Goal: Book appointment/travel/reservation

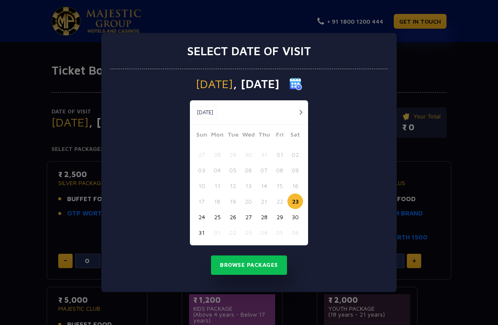
click at [299, 111] on button "button" at bounding box center [300, 112] width 11 height 11
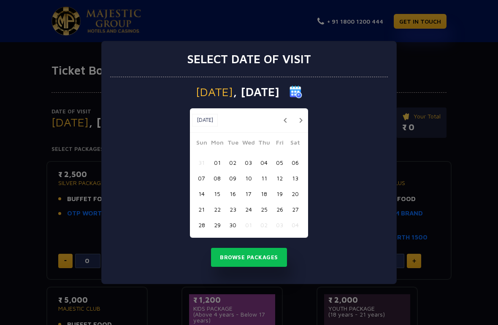
click at [283, 161] on button "05" at bounding box center [280, 163] width 16 height 16
click at [261, 257] on button "Browse Packages" at bounding box center [249, 257] width 76 height 19
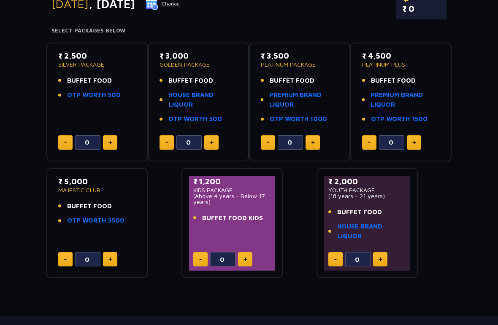
scroll to position [113, 0]
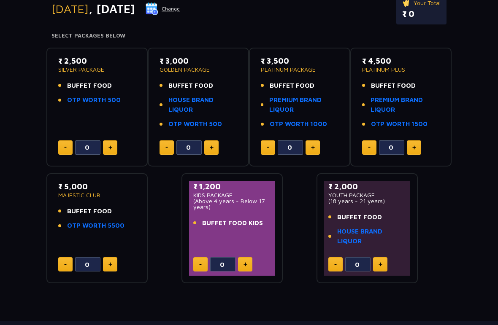
click at [116, 147] on button at bounding box center [110, 147] width 14 height 14
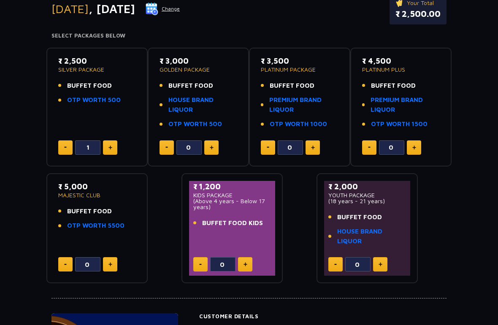
click at [110, 150] on button at bounding box center [110, 147] width 14 height 14
click at [112, 147] on img at bounding box center [110, 148] width 4 height 4
click at [108, 148] on button at bounding box center [110, 147] width 14 height 14
click at [106, 152] on button at bounding box center [110, 147] width 14 height 14
click at [109, 150] on button at bounding box center [110, 147] width 14 height 14
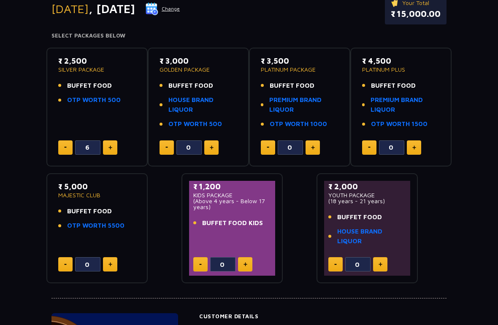
click at [112, 148] on img at bounding box center [110, 148] width 4 height 4
click at [110, 152] on button at bounding box center [110, 147] width 14 height 14
click at [108, 151] on button at bounding box center [110, 147] width 14 height 14
click at [110, 150] on button at bounding box center [110, 147] width 14 height 14
type input "10"
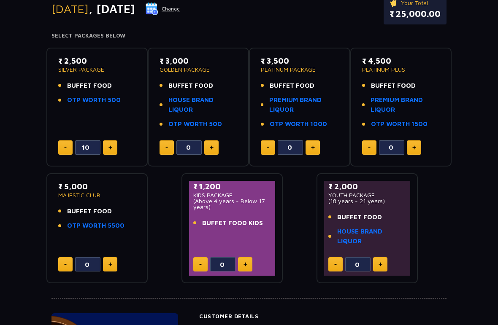
click at [252, 265] on button at bounding box center [245, 264] width 14 height 14
click at [250, 261] on button at bounding box center [245, 264] width 14 height 14
type input "2"
click at [71, 137] on div "₹ 2,500 SILVER PACKAGE BUFFET FOOD OTP WORTH 500 10" at bounding box center [97, 107] width 86 height 104
click at [60, 148] on button at bounding box center [65, 147] width 14 height 14
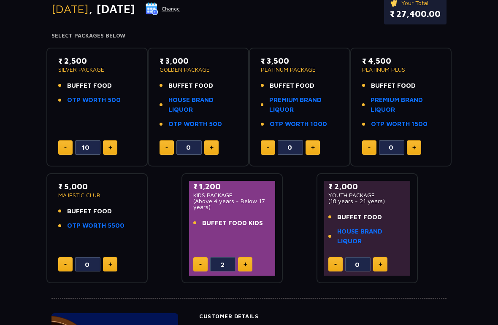
type input "9"
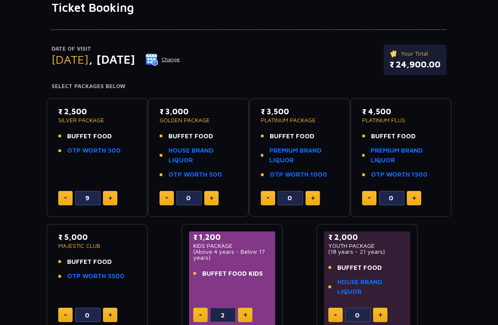
scroll to position [66, 0]
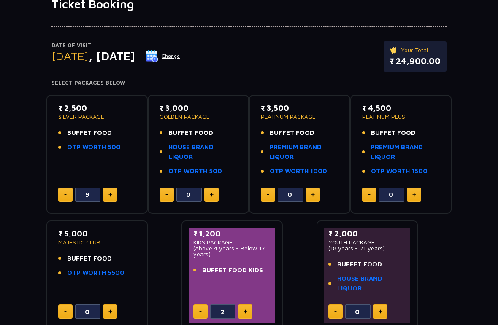
click at [202, 310] on button at bounding box center [200, 312] width 14 height 14
type input "1"
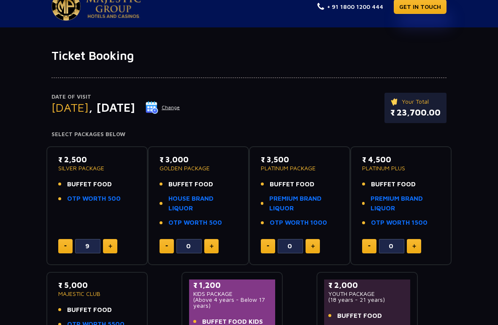
scroll to position [0, 0]
